Goal: Transaction & Acquisition: Purchase product/service

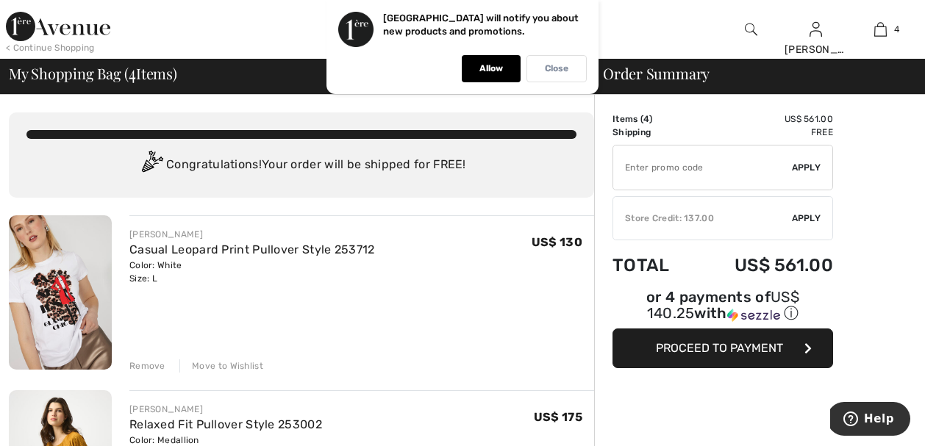
click at [555, 73] on p "Close" at bounding box center [557, 68] width 24 height 11
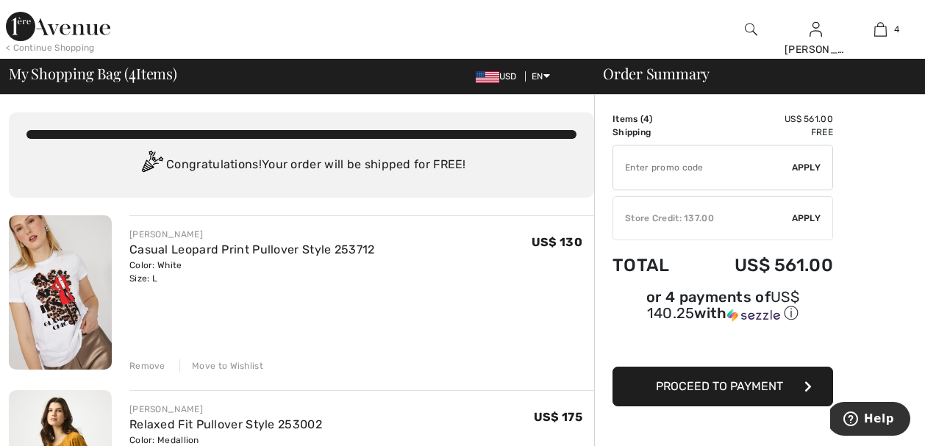
click at [146, 367] on div "Remove" at bounding box center [147, 365] width 36 height 13
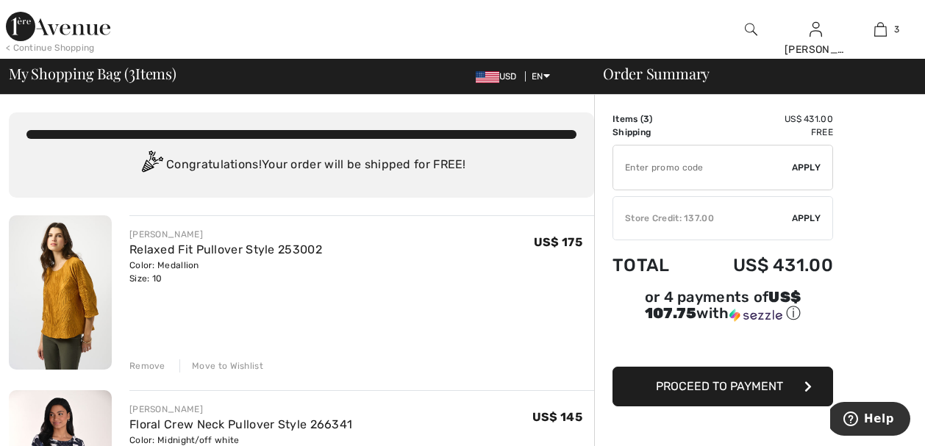
click at [146, 367] on div "Remove" at bounding box center [147, 365] width 36 height 13
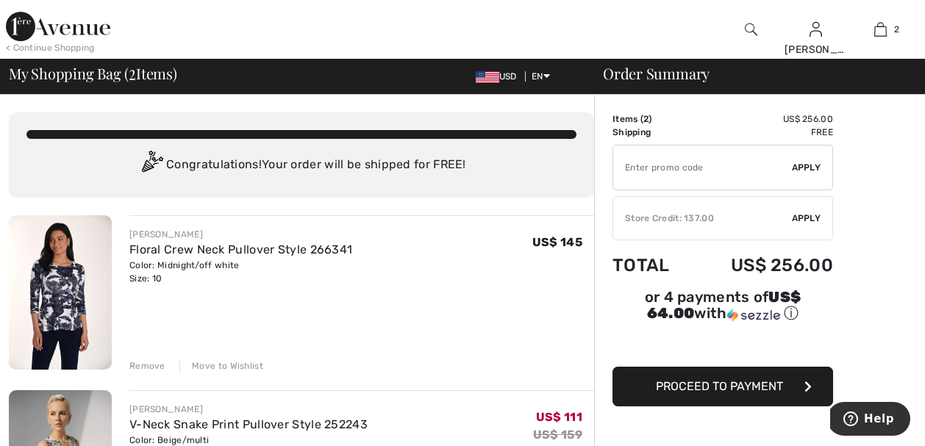
click at [146, 368] on div "Remove" at bounding box center [147, 365] width 36 height 13
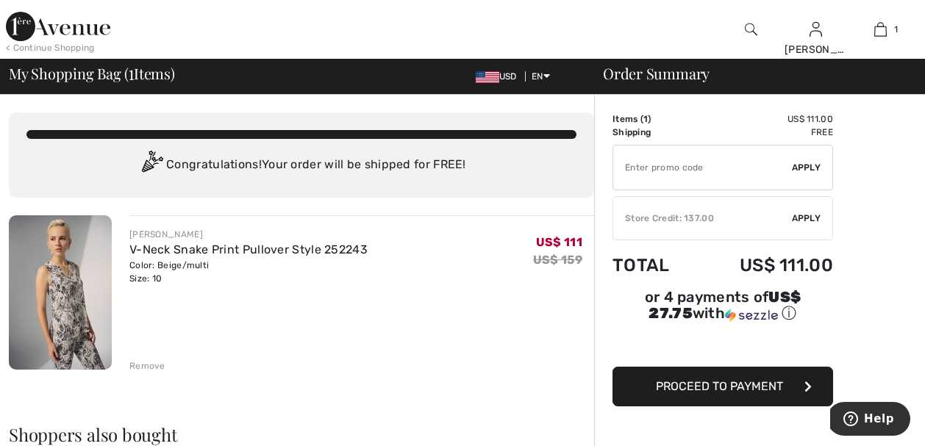
click at [79, 48] on div "< Continue Shopping" at bounding box center [50, 47] width 89 height 13
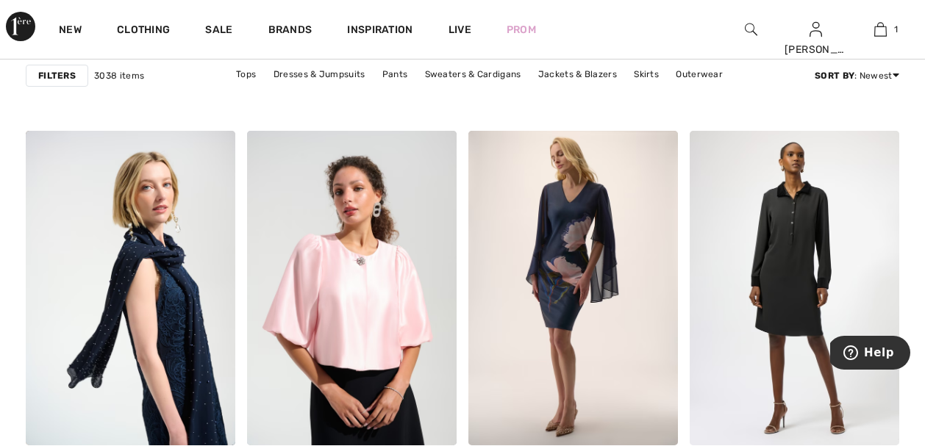
scroll to position [882, 0]
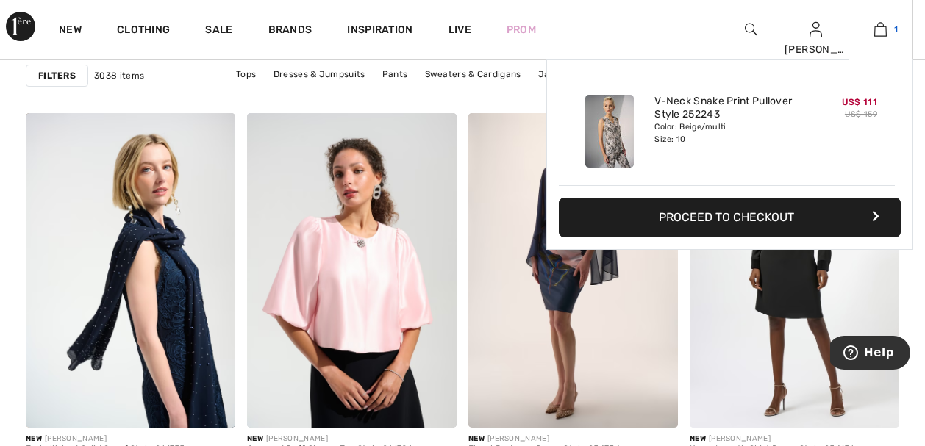
click at [881, 26] on img at bounding box center [880, 30] width 12 height 18
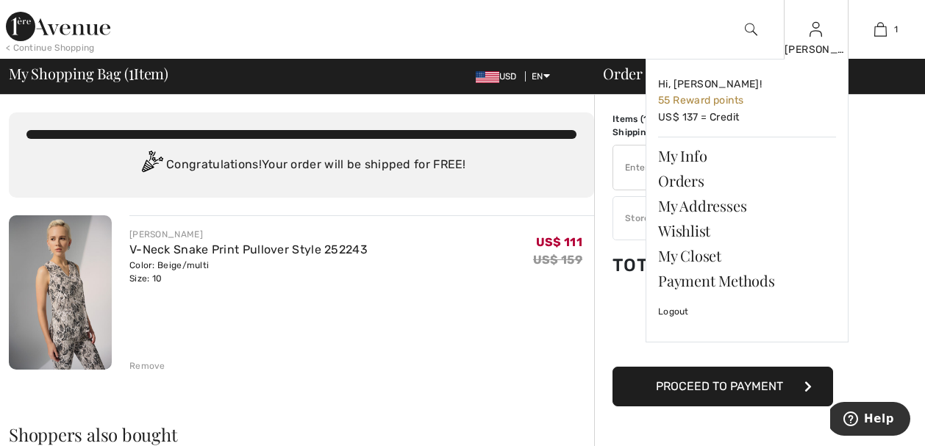
click at [811, 43] on div "[PERSON_NAME]" at bounding box center [815, 49] width 63 height 15
click at [735, 115] on link "Hi, Donna Lynn! 55 Reward points US$ 137 = Credit" at bounding box center [747, 101] width 178 height 60
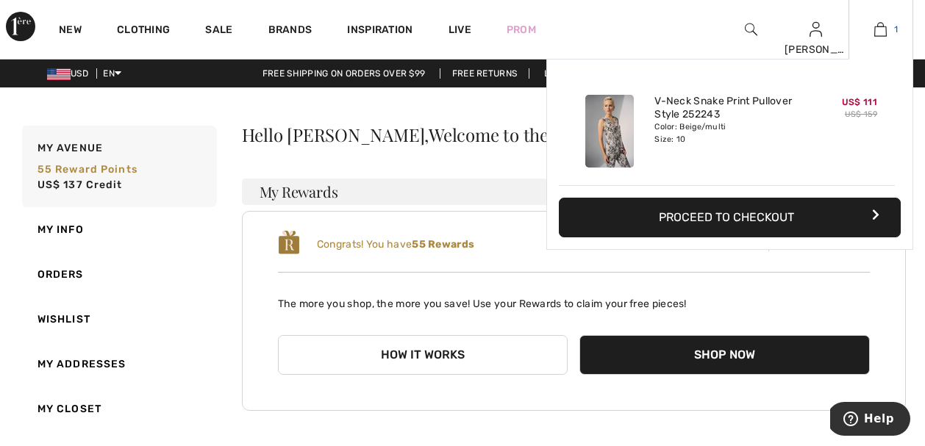
click at [878, 28] on img at bounding box center [880, 30] width 12 height 18
click at [849, 213] on button "Proceed to Checkout" at bounding box center [730, 218] width 342 height 40
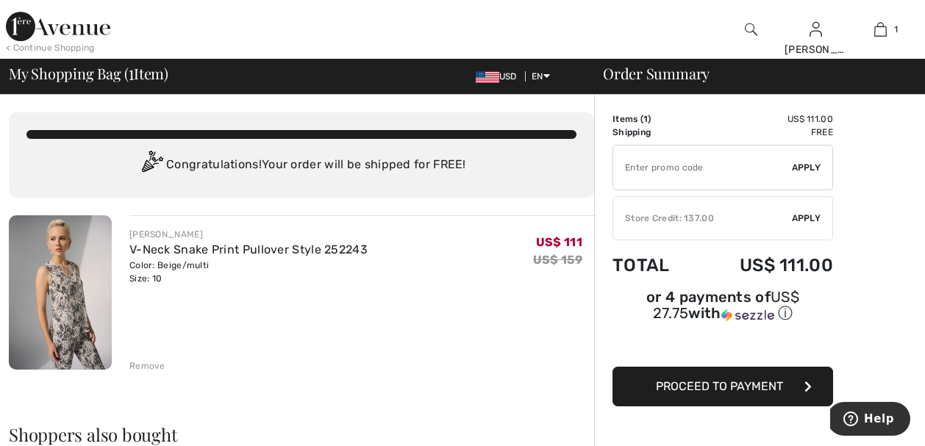
click at [795, 214] on span "Apply" at bounding box center [806, 218] width 29 height 13
